Goal: Transaction & Acquisition: Book appointment/travel/reservation

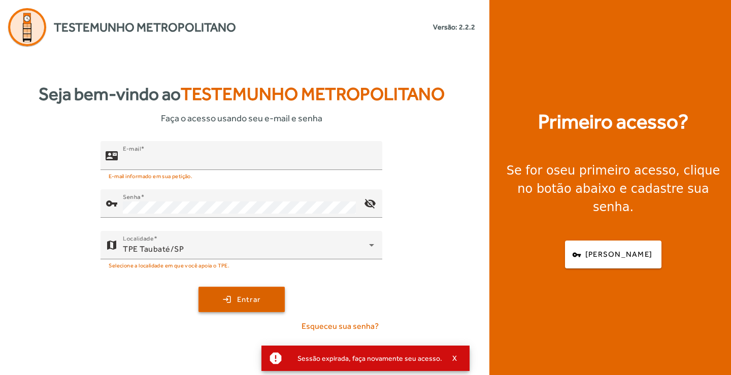
type input "**********"
click at [233, 307] on span "submit" at bounding box center [242, 299] width 84 height 24
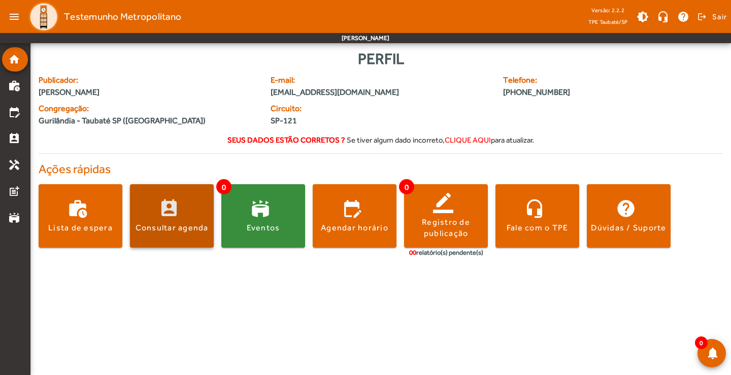
click at [183, 222] on span at bounding box center [172, 216] width 84 height 24
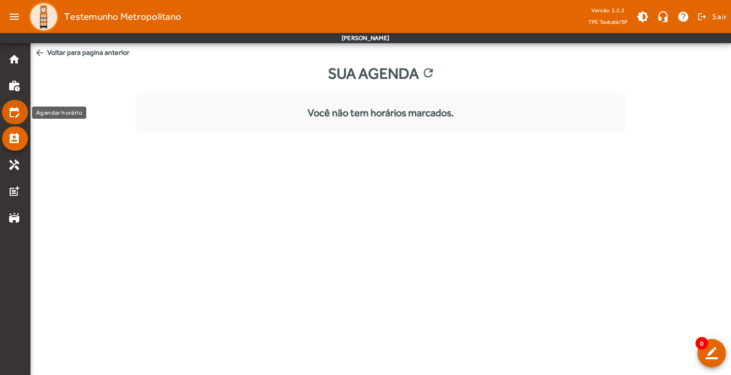
click at [17, 116] on mat-icon "edit_calendar" at bounding box center [14, 112] width 12 height 12
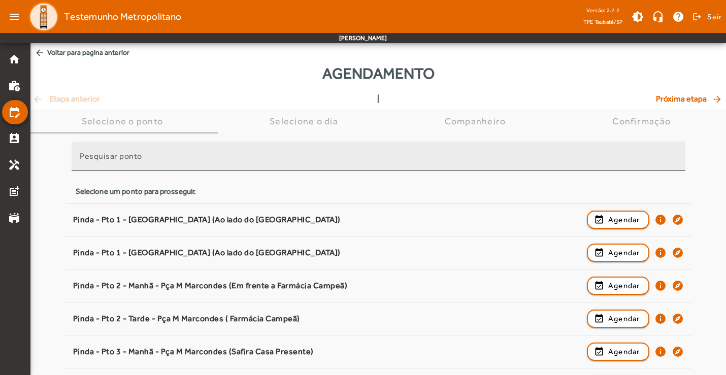
click at [101, 152] on mat-label "Pesquisar ponto" at bounding box center [111, 156] width 62 height 10
click at [101, 154] on input "Pesquisar ponto" at bounding box center [379, 160] width 598 height 12
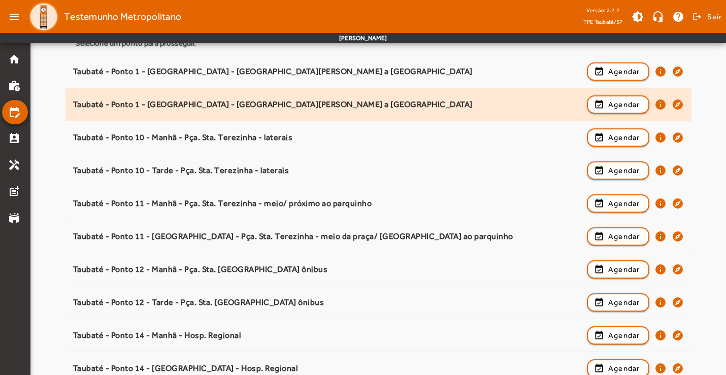
scroll to position [152, 0]
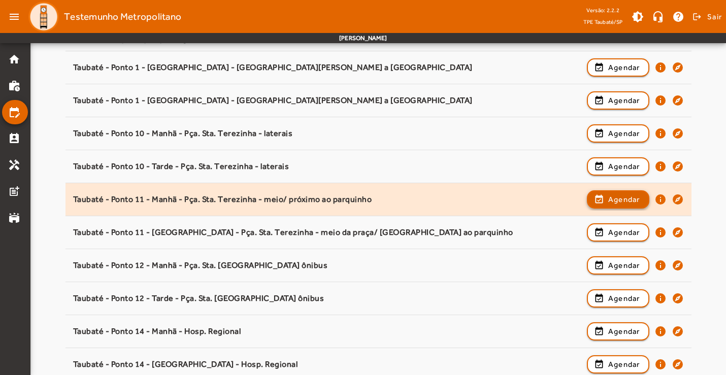
type input "******"
click at [625, 204] on span "Agendar" at bounding box center [625, 200] width 32 height 12
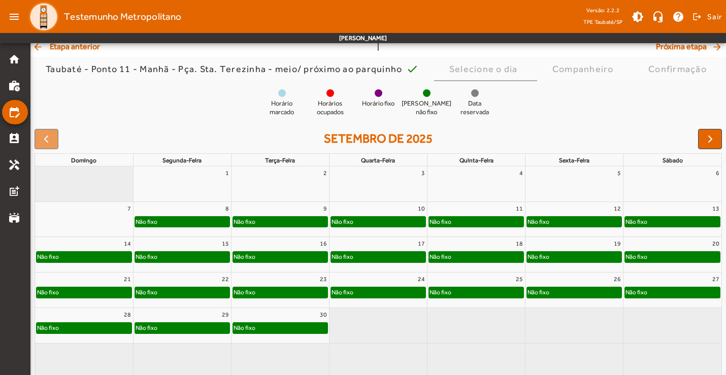
scroll to position [75, 0]
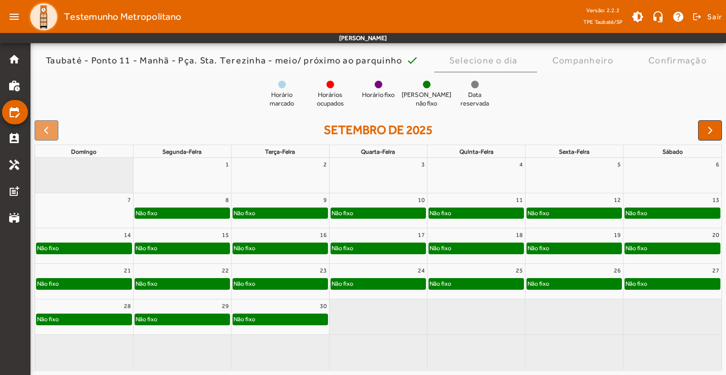
click at [573, 201] on div "12" at bounding box center [575, 200] width 98 height 13
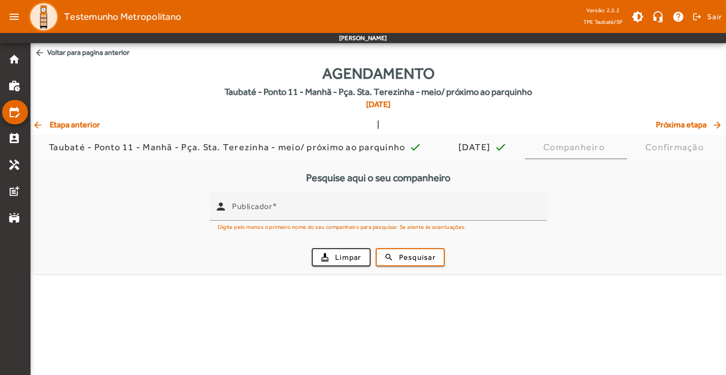
scroll to position [0, 0]
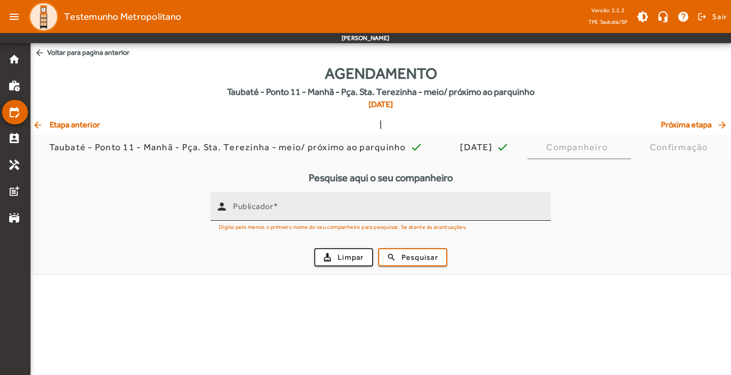
click at [297, 211] on input "Publicador" at bounding box center [388, 211] width 310 height 12
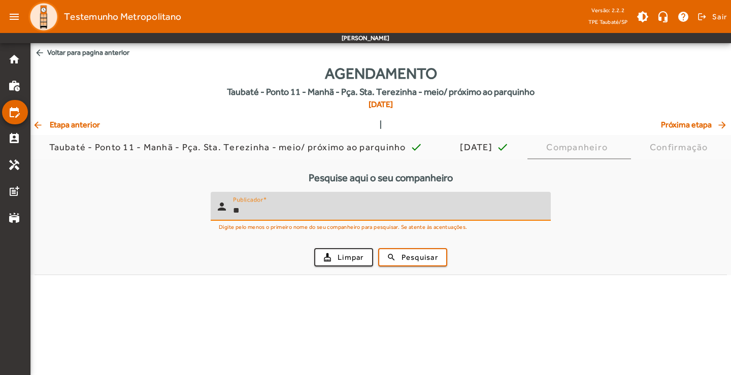
type input "*"
type input "**********"
click at [378, 248] on button "search Pesquisar" at bounding box center [412, 257] width 69 height 18
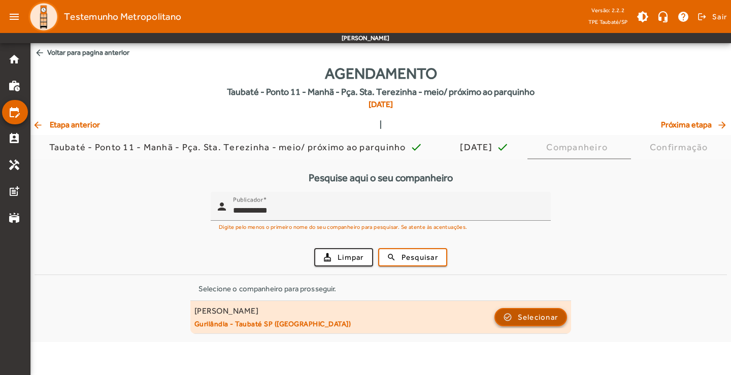
click at [520, 321] on span "Selecionar" at bounding box center [538, 317] width 41 height 12
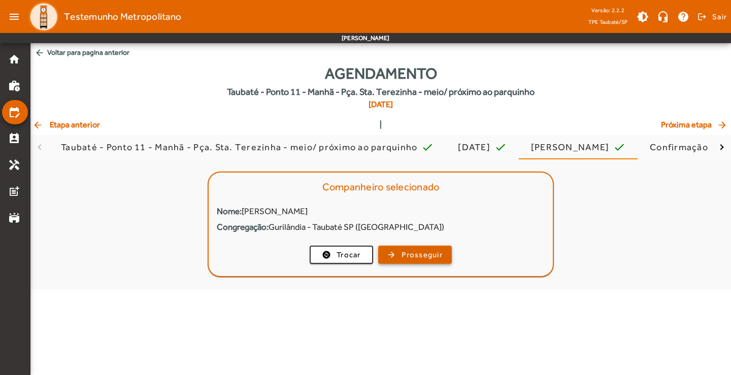
click at [401, 259] on span "button" at bounding box center [415, 255] width 72 height 24
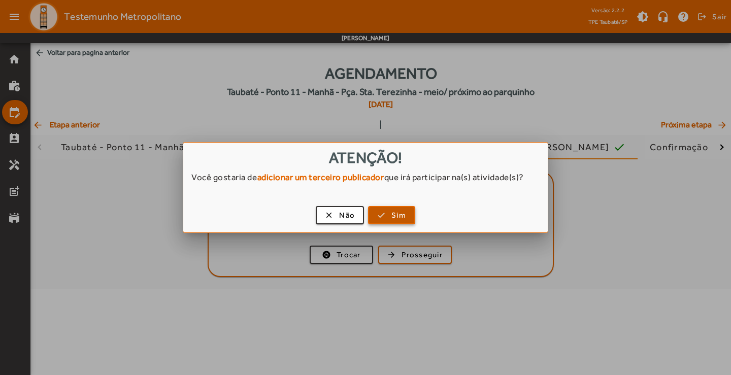
click at [393, 216] on span "Sim" at bounding box center [399, 216] width 15 height 12
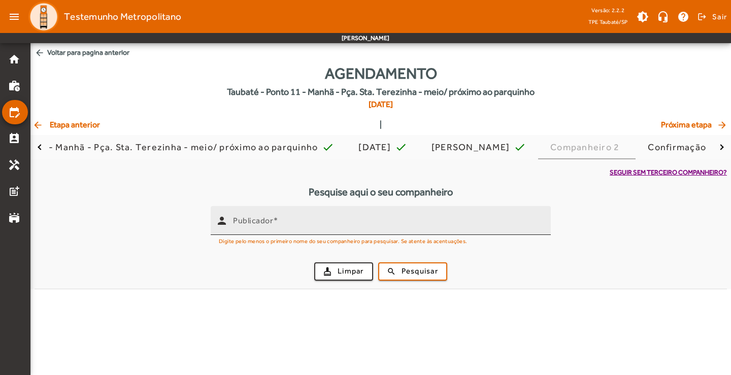
click at [347, 227] on input "Publicador" at bounding box center [388, 225] width 310 height 12
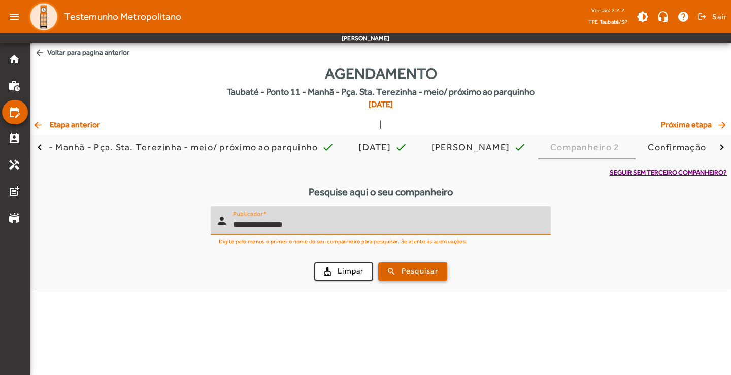
type input "**********"
click at [427, 275] on span "Pesquisar" at bounding box center [420, 272] width 37 height 12
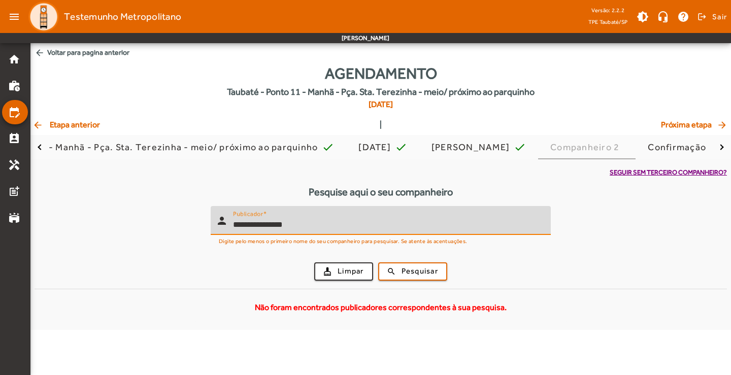
drag, startPoint x: 337, startPoint y: 220, endPoint x: 60, endPoint y: 220, distance: 276.8
click at [60, 221] on form "**********" at bounding box center [381, 247] width 693 height 83
click at [684, 176] on span "Seguir sem terceiro companheiro?" at bounding box center [668, 173] width 117 height 10
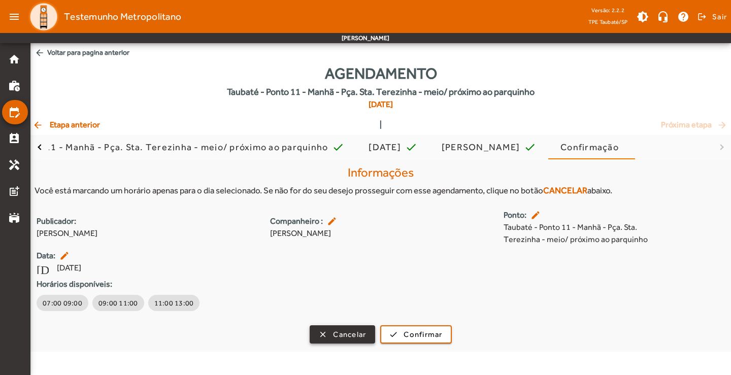
click at [328, 334] on span "button" at bounding box center [342, 335] width 63 height 24
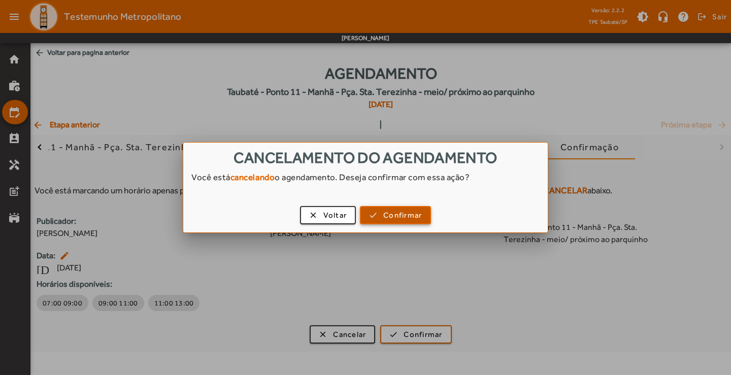
click at [390, 215] on span "Confirmar" at bounding box center [402, 216] width 39 height 12
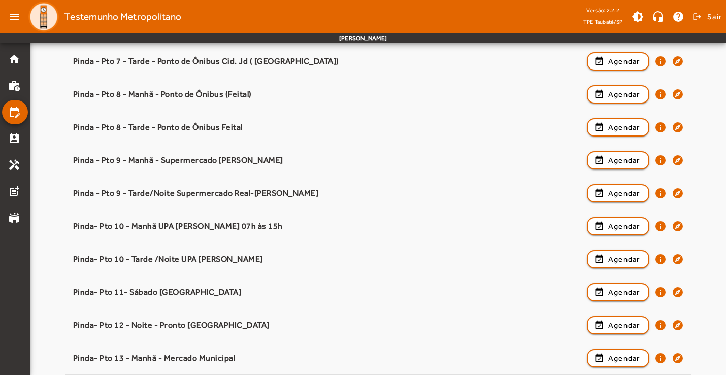
scroll to position [559, 0]
